Goal: Transaction & Acquisition: Purchase product/service

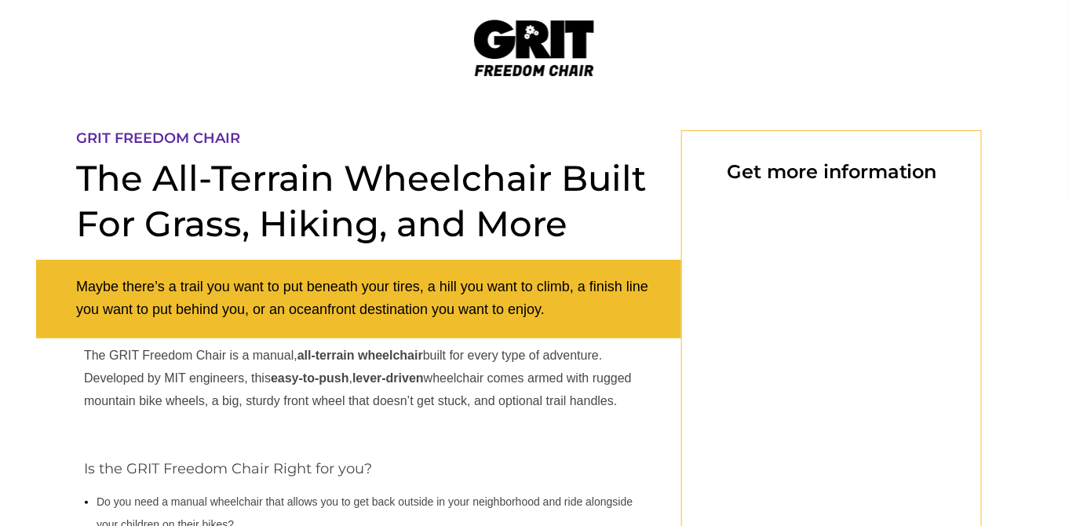
select select "US"
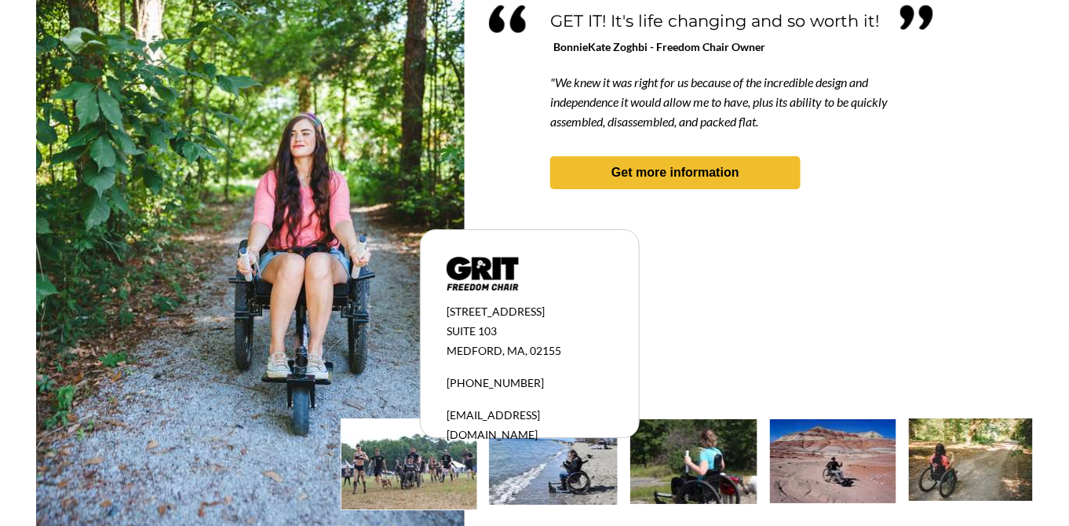
scroll to position [1514, 0]
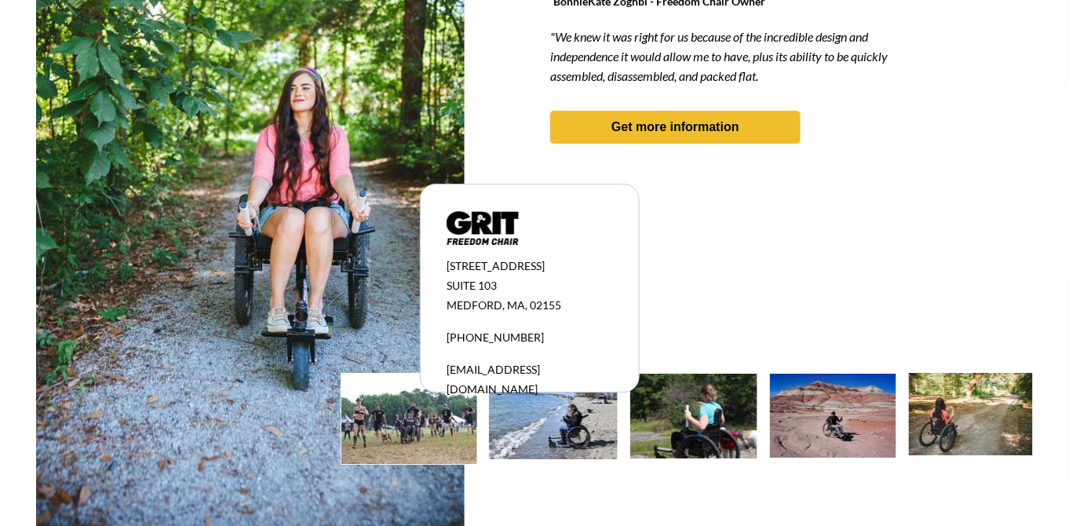
click at [420, 421] on img at bounding box center [409, 419] width 136 height 90
click at [534, 421] on img at bounding box center [553, 417] width 129 height 86
click at [688, 382] on img at bounding box center [693, 416] width 127 height 85
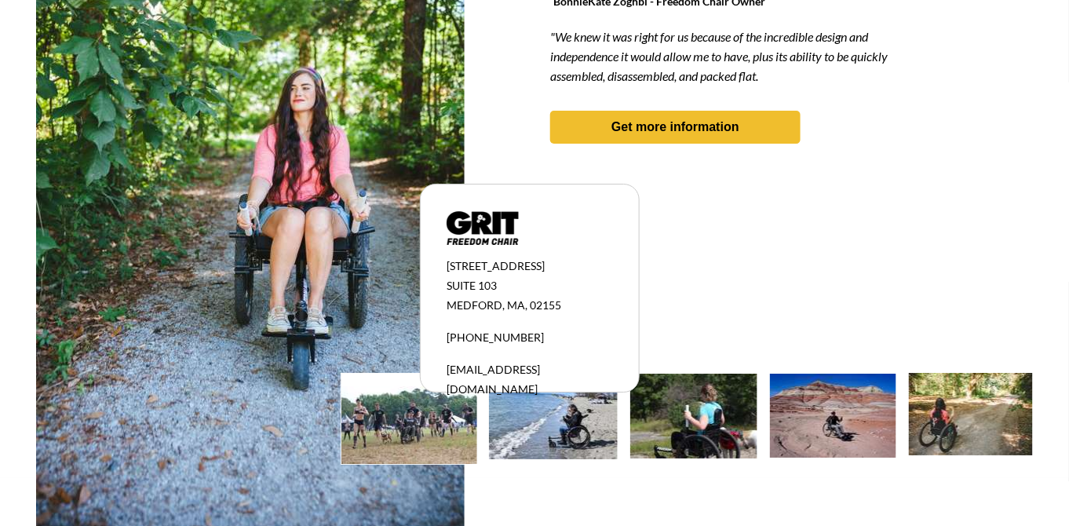
click at [688, 382] on img at bounding box center [693, 416] width 127 height 85
click at [830, 438] on img at bounding box center [833, 416] width 126 height 84
click at [830, 439] on img at bounding box center [833, 416] width 126 height 84
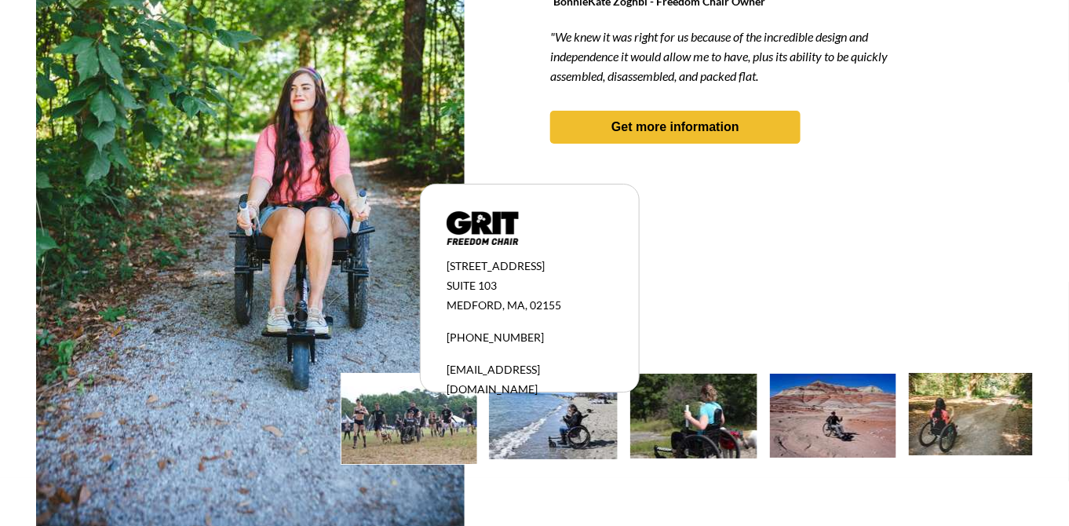
click at [936, 409] on img at bounding box center [971, 414] width 124 height 82
